Goal: Task Accomplishment & Management: Manage account settings

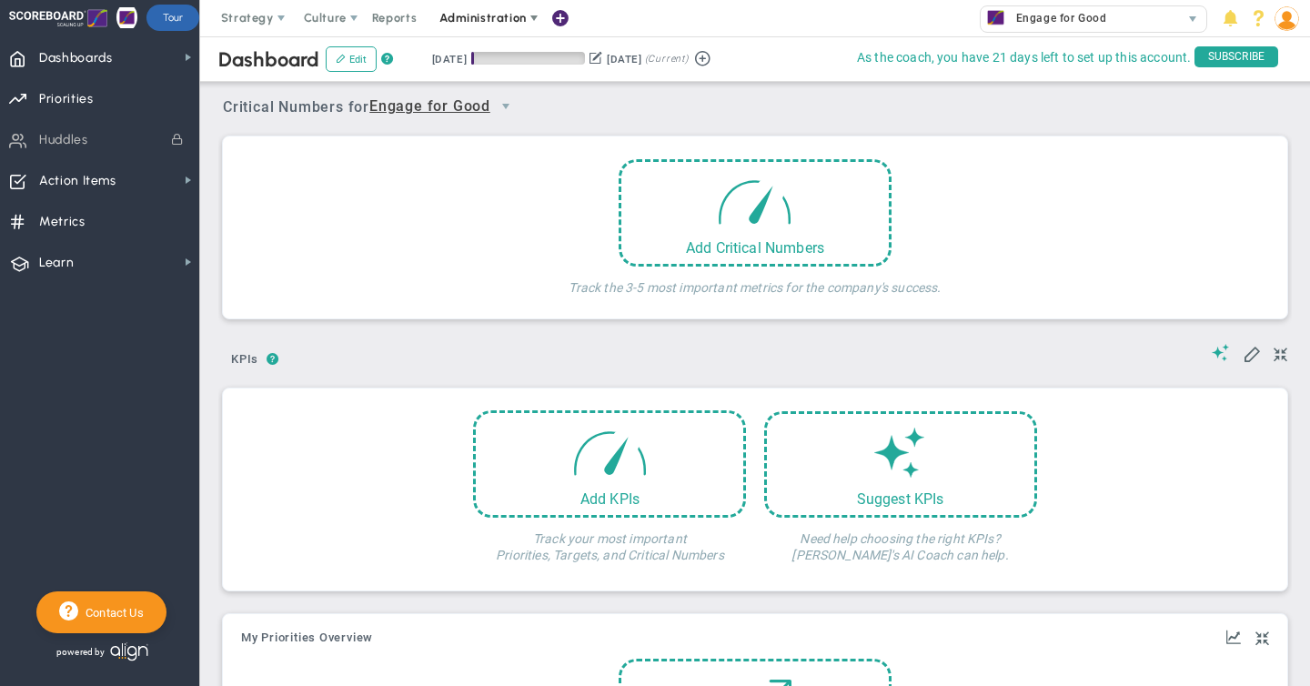
click at [487, 17] on span "Administration" at bounding box center [483, 18] width 86 height 14
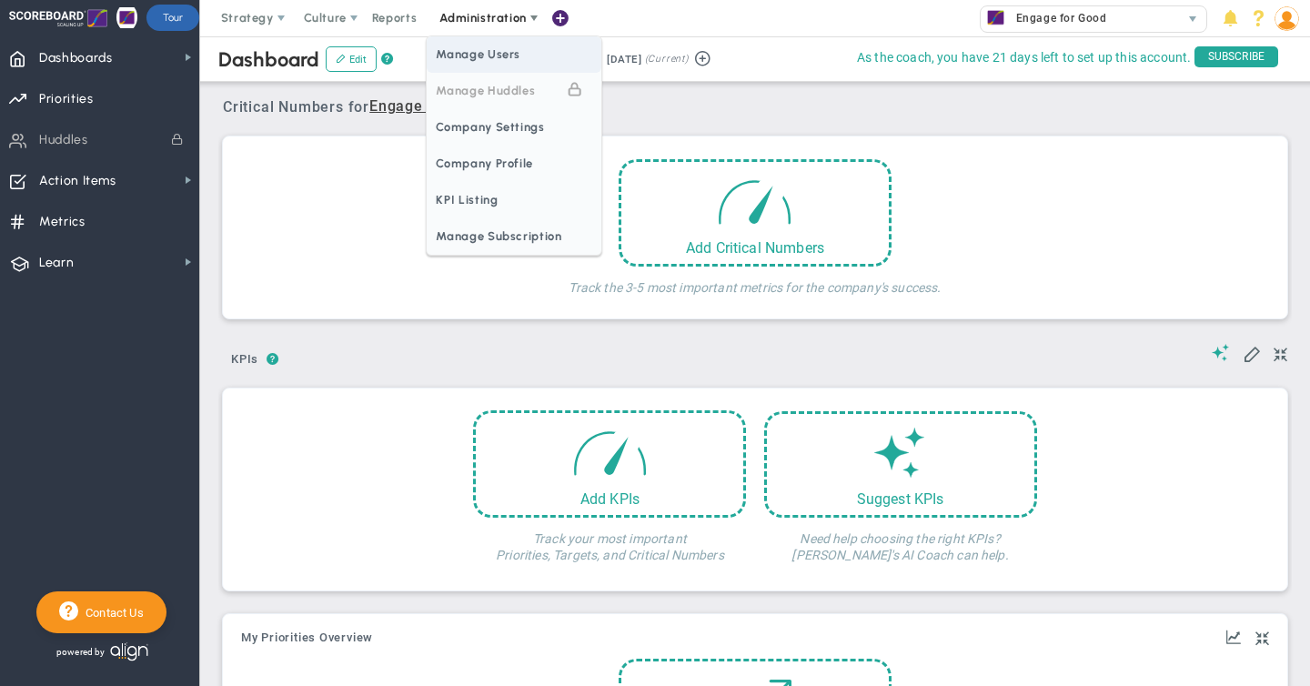
click at [484, 51] on span "Manage Users" at bounding box center [514, 54] width 175 height 36
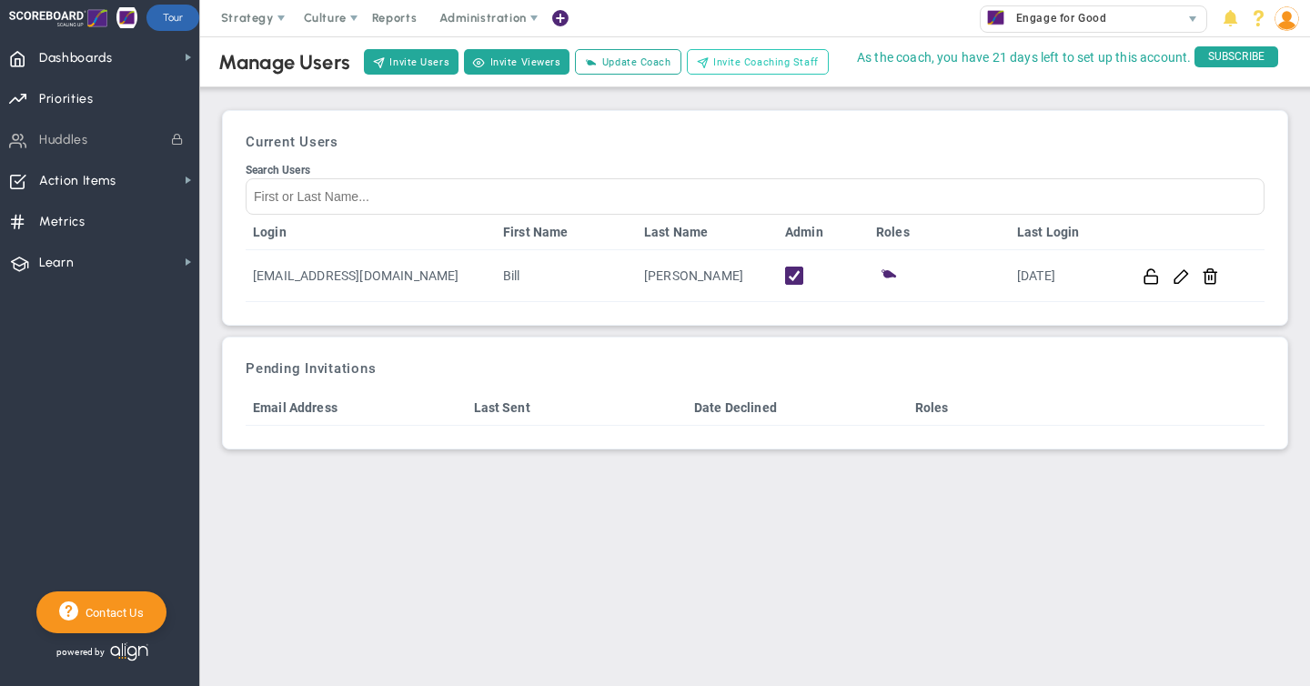
click at [737, 60] on span "Invite Coaching Staff" at bounding box center [766, 62] width 106 height 15
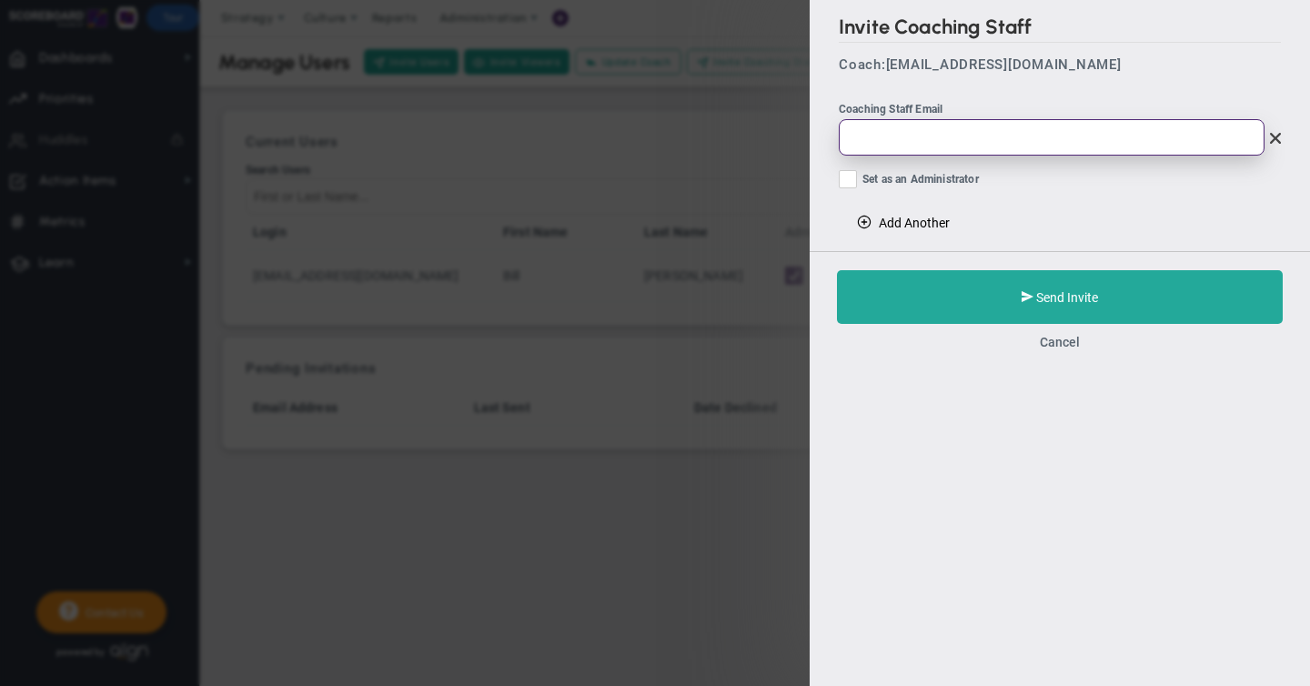
click at [868, 139] on input "email" at bounding box center [1052, 137] width 426 height 36
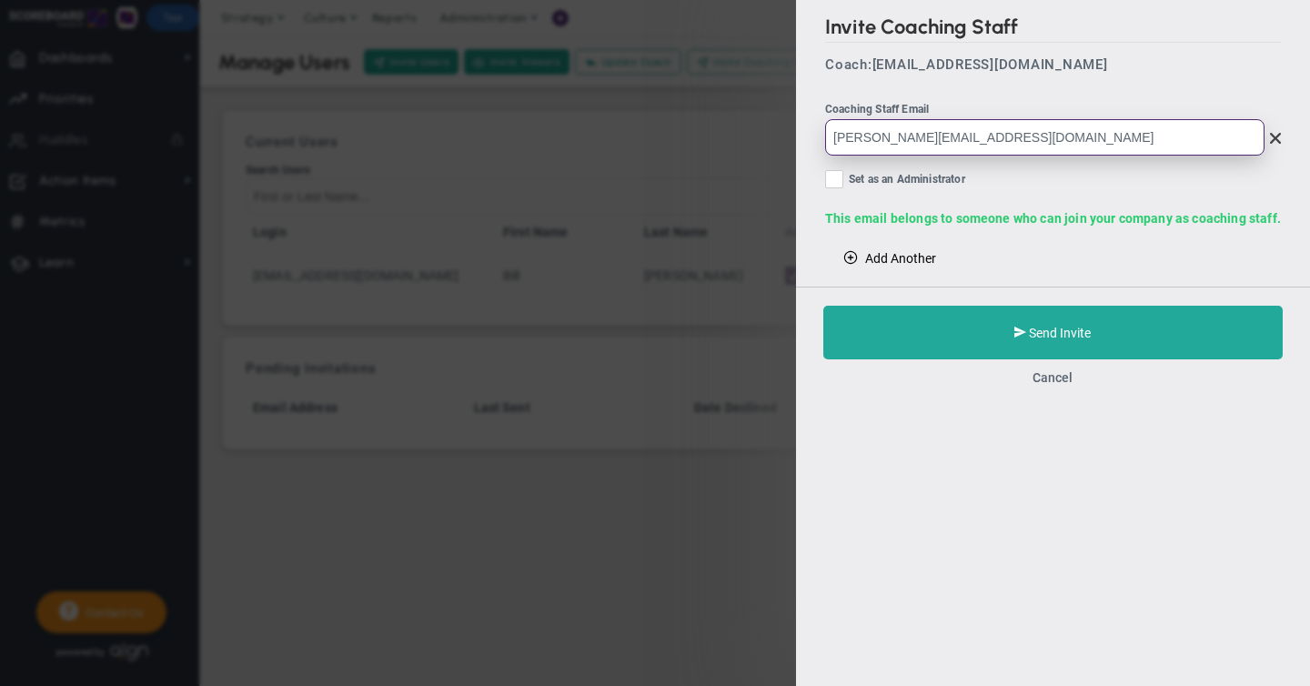
type input "[PERSON_NAME][EMAIL_ADDRESS][DOMAIN_NAME]"
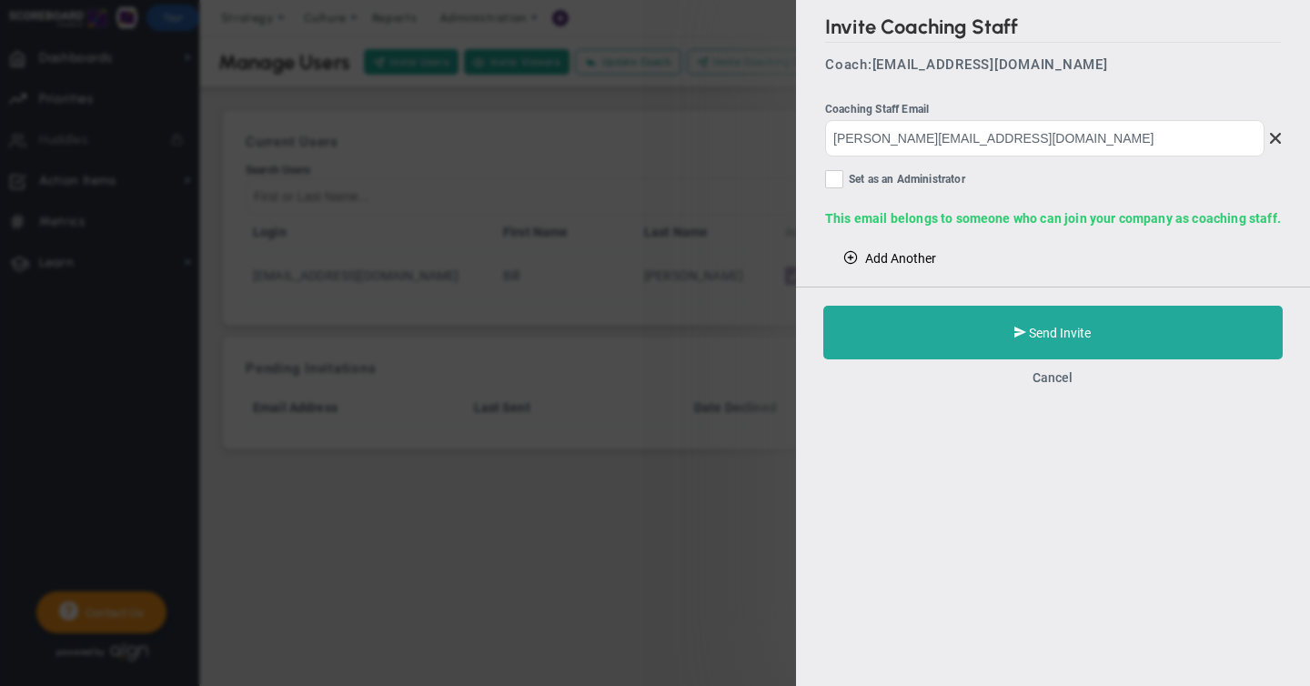
click at [837, 180] on input "Set as an Administrator" at bounding box center [836, 183] width 12 height 18
checkbox input "true"
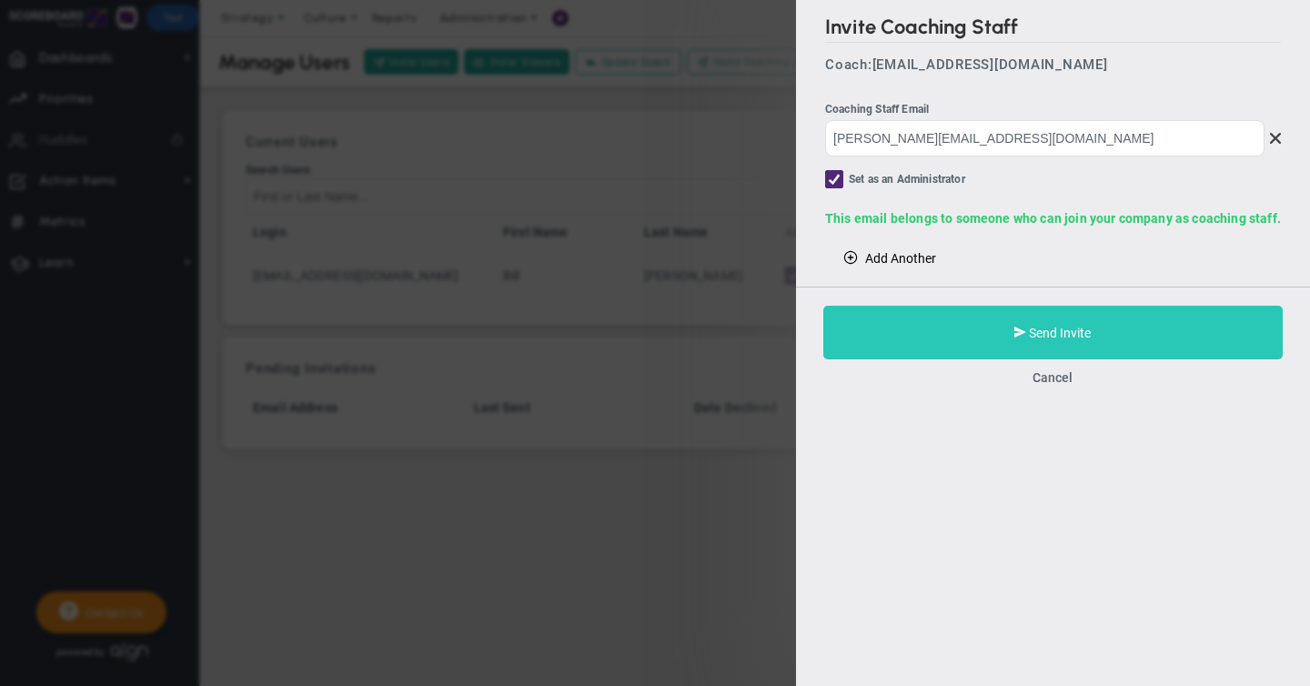
click at [1046, 329] on span "Send Invite" at bounding box center [1061, 333] width 62 height 15
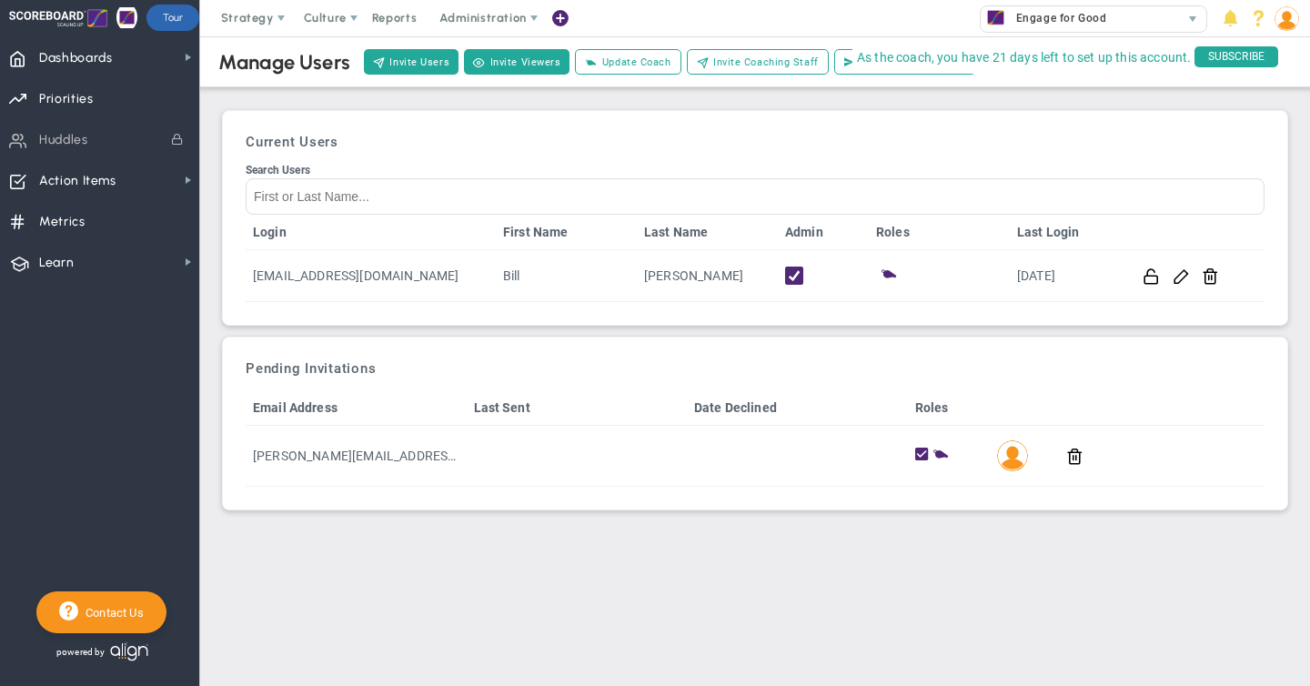
click at [1287, 21] on img at bounding box center [1287, 18] width 25 height 25
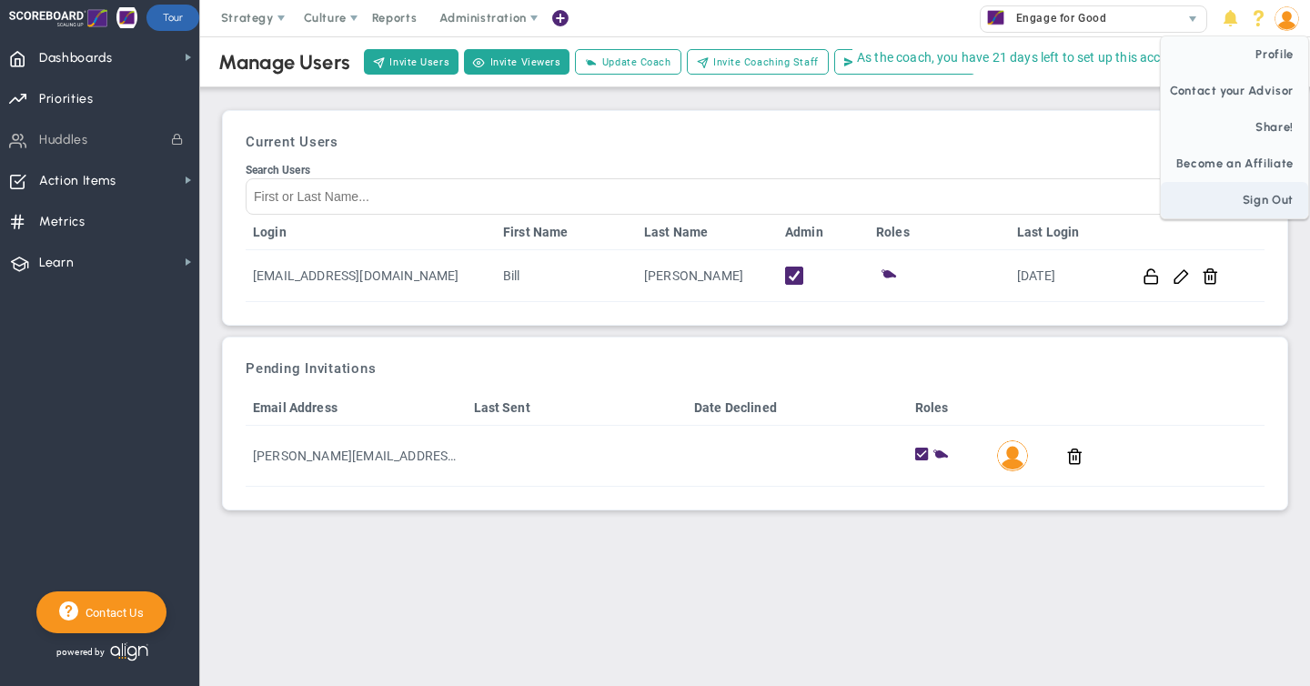
click at [1259, 192] on span "Sign Out" at bounding box center [1234, 200] width 147 height 36
